Goal: Information Seeking & Learning: Learn about a topic

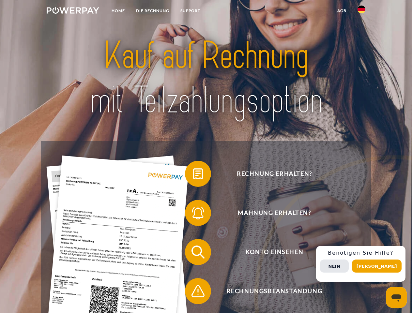
click at [73, 11] on img at bounding box center [73, 10] width 53 height 7
click at [361, 11] on img at bounding box center [361, 10] width 8 height 8
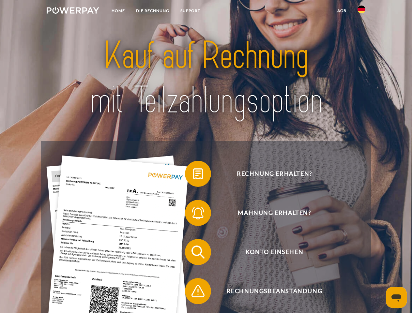
click at [341, 11] on link "agb" at bounding box center [342, 11] width 20 height 12
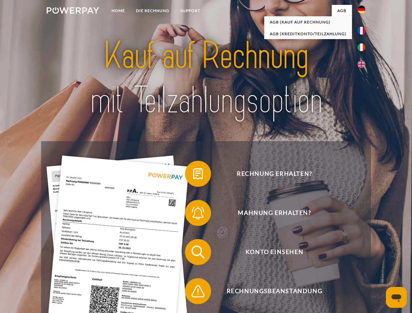
click at [193, 175] on span at bounding box center [188, 174] width 33 height 33
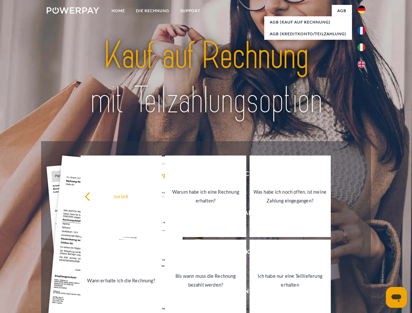
click at [193, 214] on div "Rechnung erhalten? Mahnung erhalten? Konto einsehen" at bounding box center [205, 271] width 329 height 261
click at [193, 253] on link "Bis wann muss die Rechnung bezahlt werden?" at bounding box center [205, 281] width 81 height 82
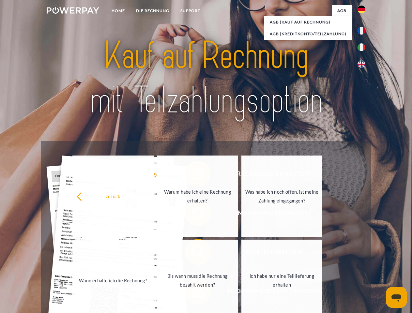
click at [241, 293] on link "Ich habe nur eine Teillieferung erhalten" at bounding box center [281, 281] width 81 height 82
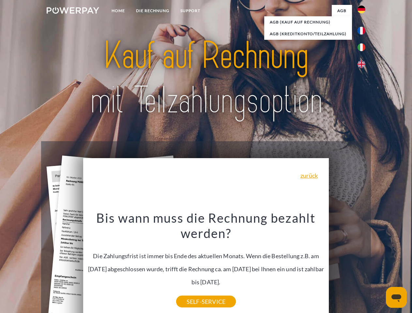
click at [363, 264] on div "Rechnung erhalten? Mahnung erhalten? Konto einsehen" at bounding box center [205, 271] width 329 height 261
click at [347, 265] on span "Konto einsehen" at bounding box center [274, 252] width 160 height 26
click at [379, 266] on header "Home DIE RECHNUNG SUPPORT" at bounding box center [206, 225] width 412 height 450
